Goal: Task Accomplishment & Management: Manage account settings

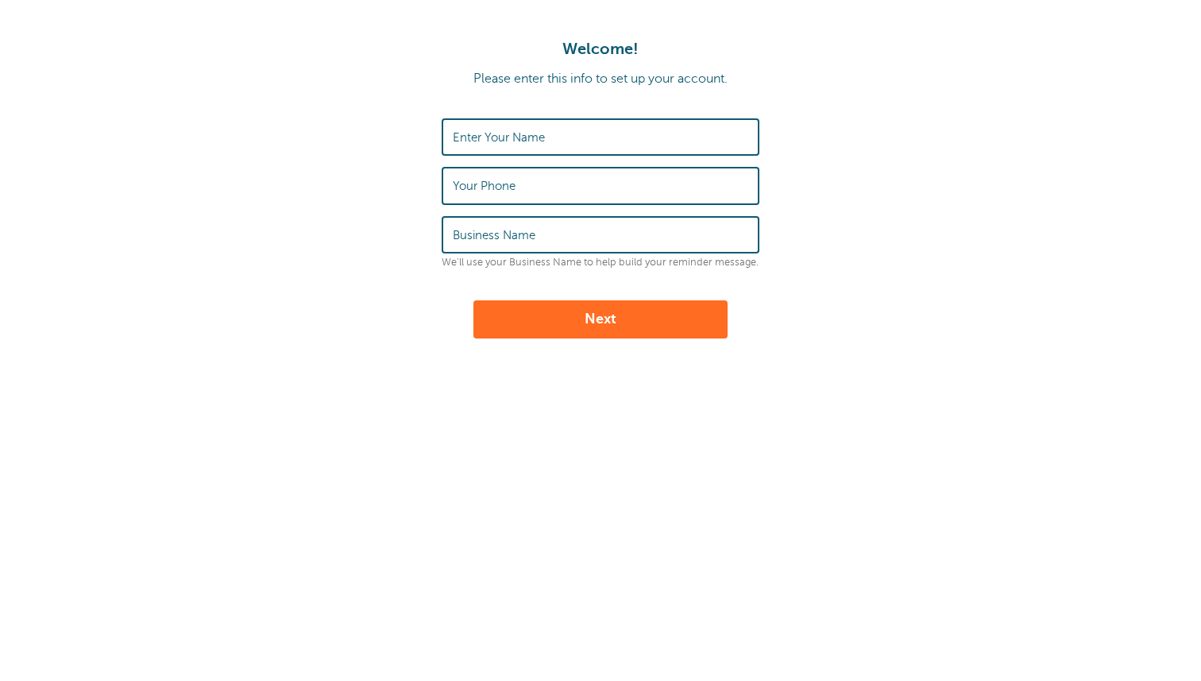
click at [472, 128] on div "Enter Your Name" at bounding box center [600, 136] width 318 height 37
type input "Jonathan Zacks"
type input "9174553539"
type input "GoReminders"
click at [630, 332] on button "Next" at bounding box center [600, 319] width 254 height 38
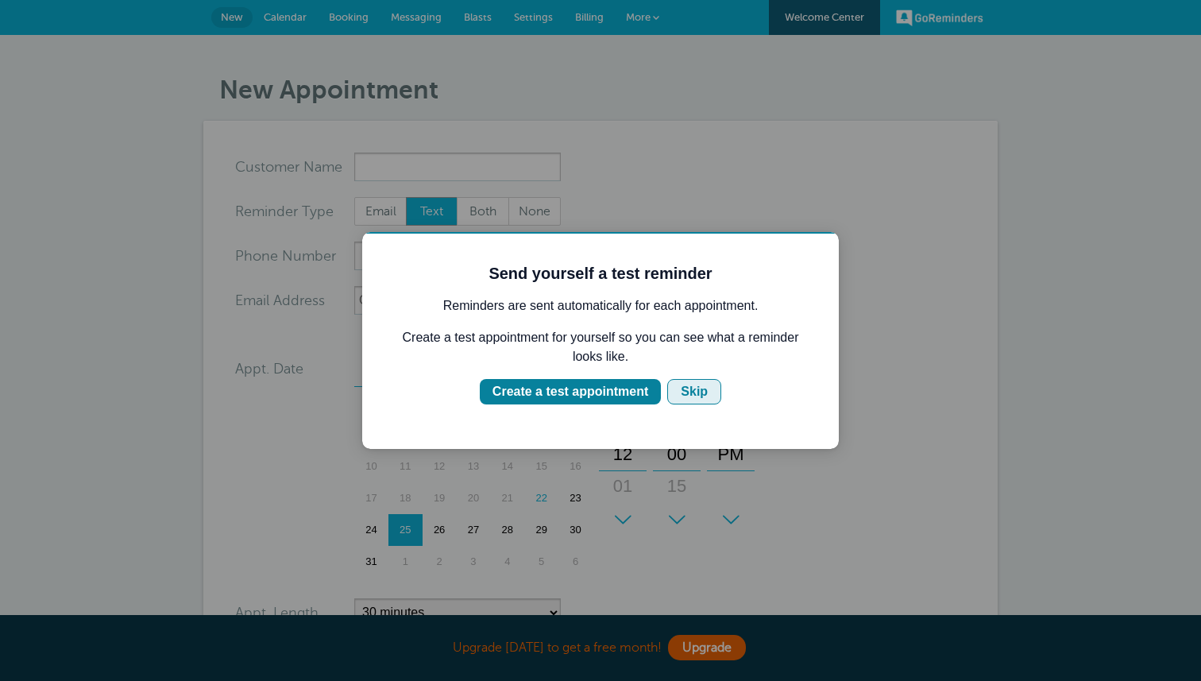
click at [706, 388] on div "Skip" at bounding box center [694, 391] width 27 height 19
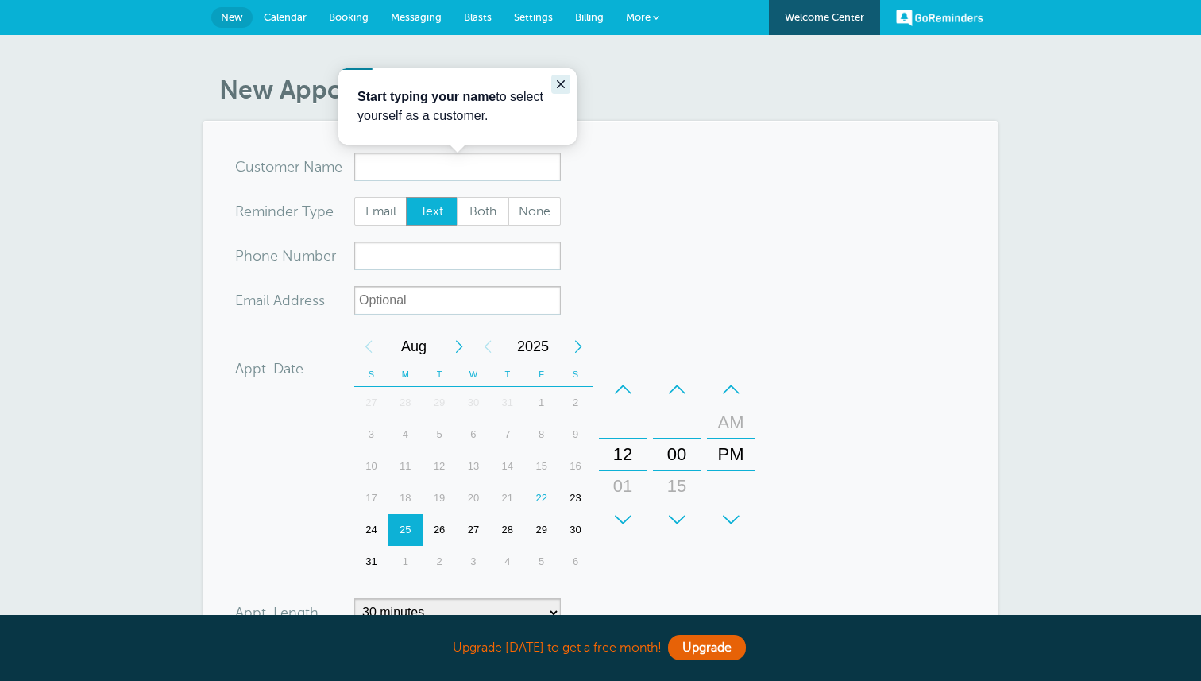
click at [568, 83] on button "Close guide" at bounding box center [560, 84] width 19 height 19
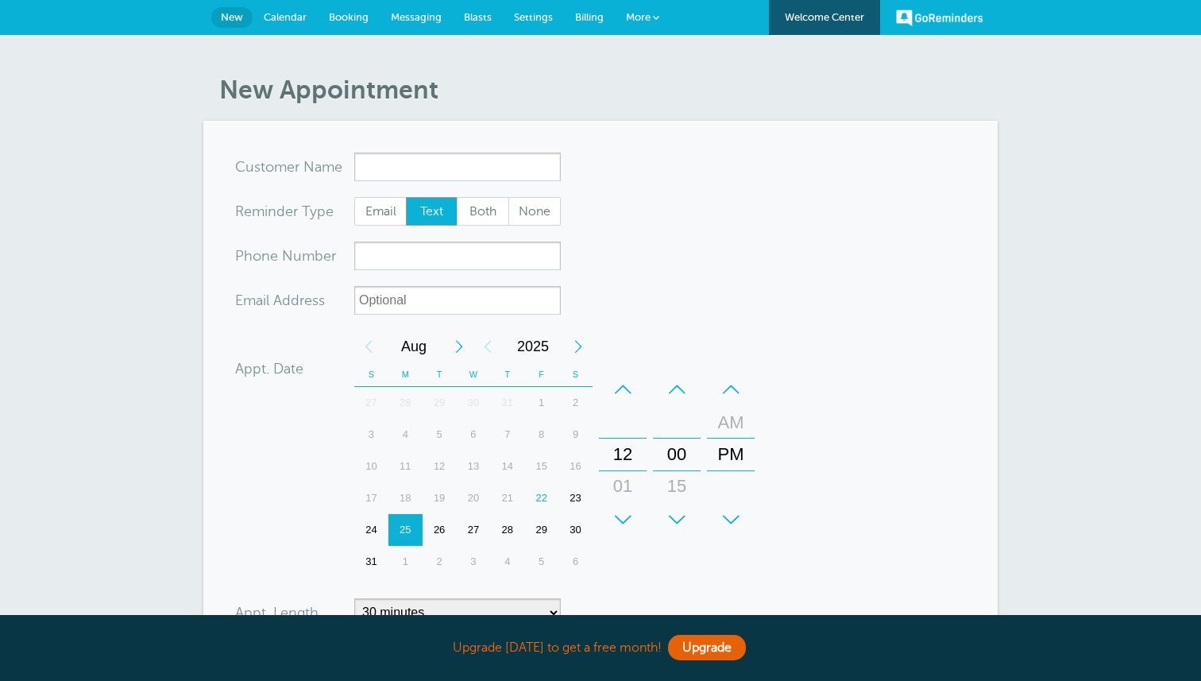
click at [588, 21] on span "Billing" at bounding box center [589, 17] width 29 height 12
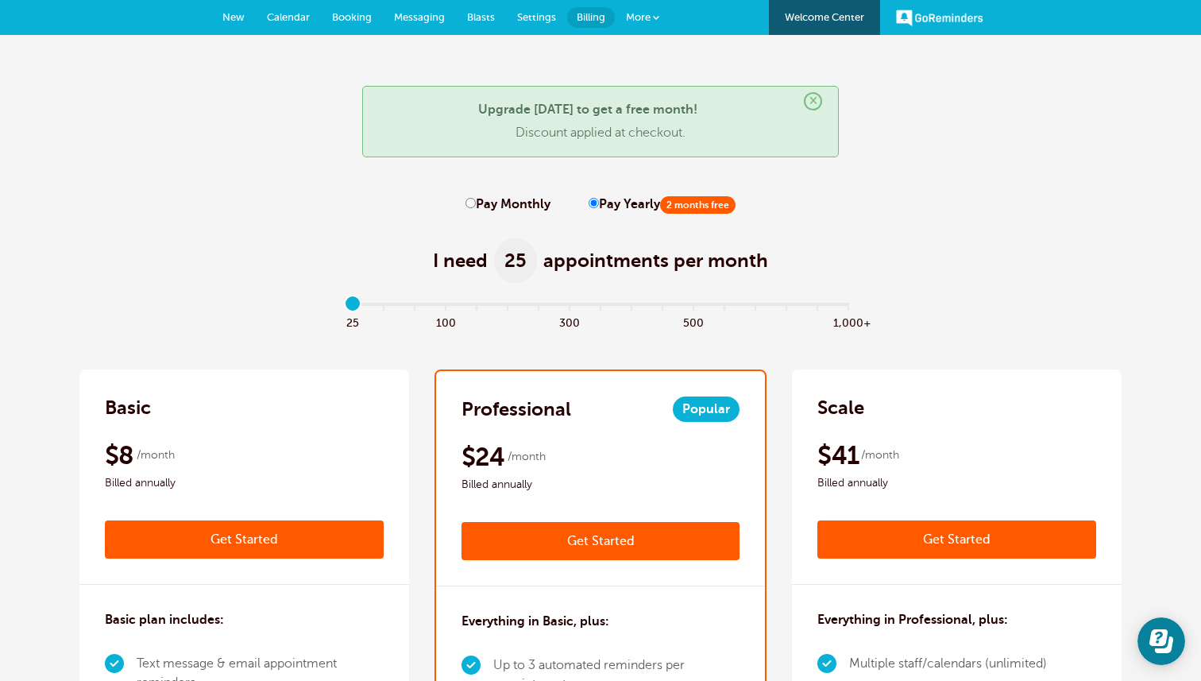
click at [813, 100] on span "×" at bounding box center [813, 101] width 18 height 18
